Goal: Navigation & Orientation: Understand site structure

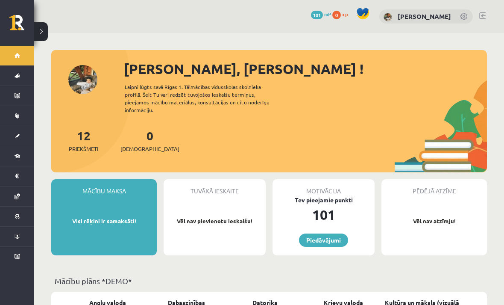
scroll to position [248, 0]
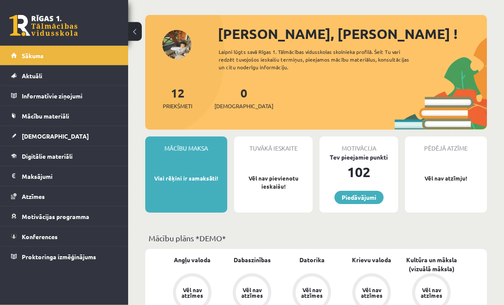
scroll to position [38, 0]
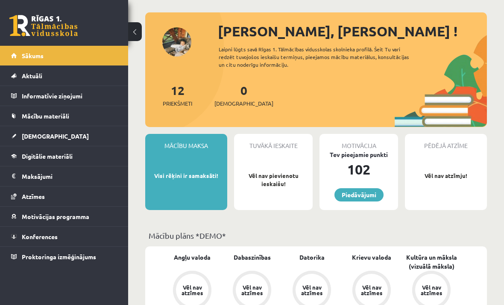
click at [172, 106] on span "Priekšmeti" at bounding box center [177, 103] width 29 height 9
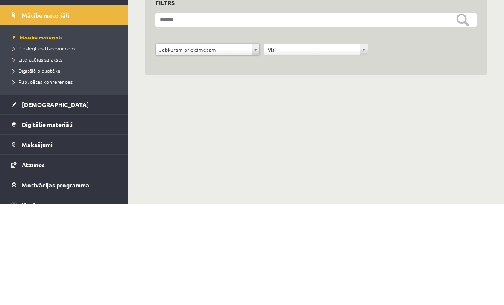
click at [320, 92] on div "**********" at bounding box center [316, 123] width 376 height 180
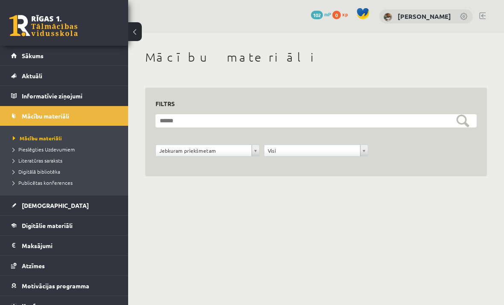
click at [406, 17] on link "[PERSON_NAME]" at bounding box center [424, 16] width 53 height 9
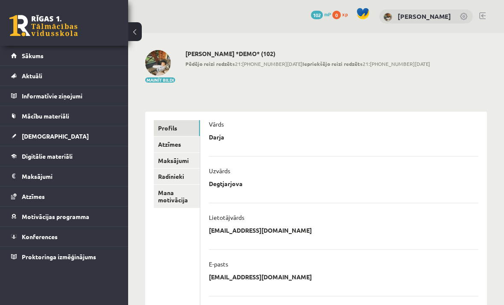
click at [103, 56] on link "Sākums" at bounding box center [64, 56] width 106 height 20
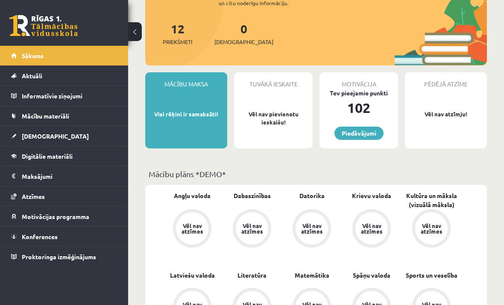
scroll to position [138, 0]
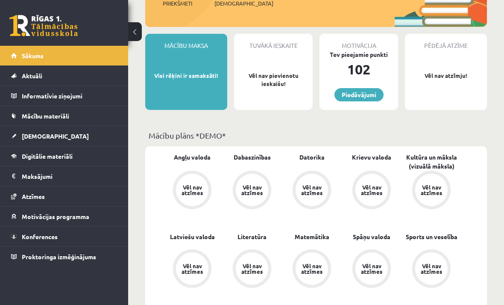
click at [364, 92] on link "Piedāvājumi" at bounding box center [358, 94] width 49 height 13
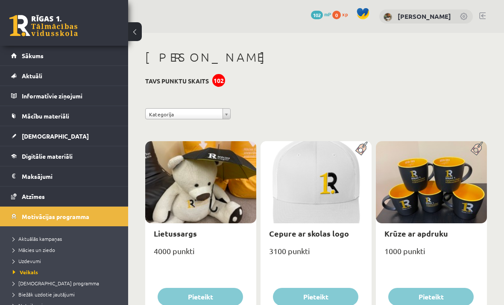
click at [82, 55] on link "Sākums" at bounding box center [64, 56] width 106 height 20
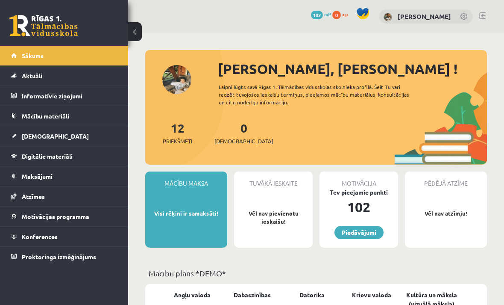
click at [113, 94] on legend "Informatīvie ziņojumi 0" at bounding box center [70, 96] width 96 height 20
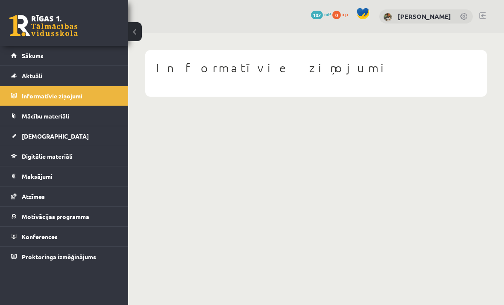
click at [97, 57] on link "Sākums" at bounding box center [64, 56] width 106 height 20
